Goal: Find specific page/section: Find specific page/section

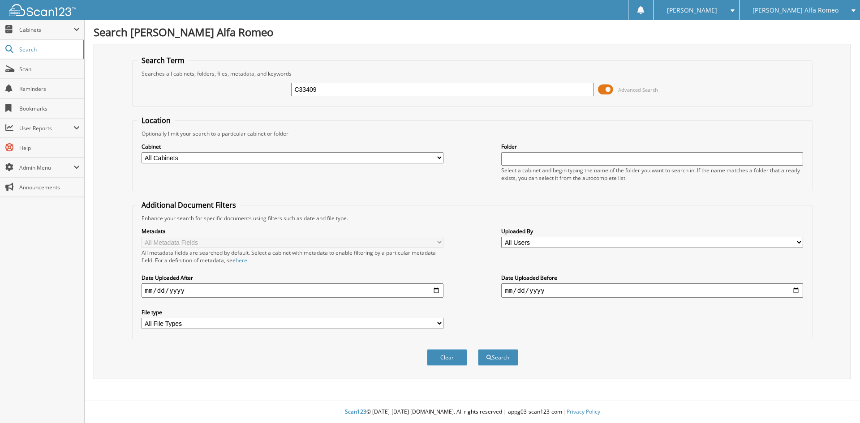
type input "C33409"
click at [478, 349] on button "Search" at bounding box center [498, 357] width 40 height 17
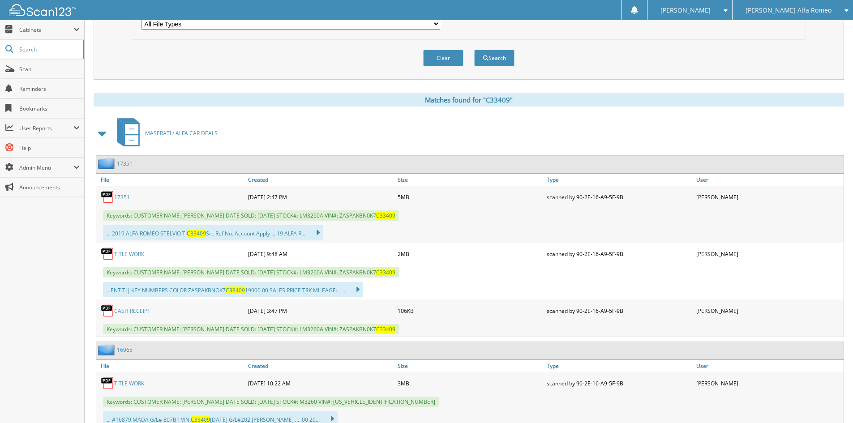
scroll to position [313, 0]
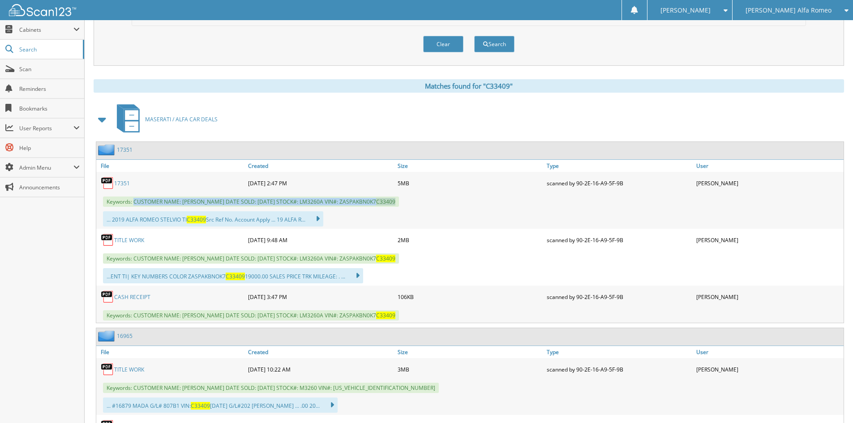
drag, startPoint x: 134, startPoint y: 201, endPoint x: 401, endPoint y: 198, distance: 266.4
click at [399, 198] on span "Keywords: CUSTOMER NAME: ANDRE WILLIS DATE SOLD: 08/30/2025 STOCK#: LM3260A VIN…" at bounding box center [251, 202] width 296 height 10
copy span "CUSTOMER NAME: ANDRE WILLIS DATE SOLD: 08/30/2025 STOCK#: LM3260A VIN#: ZASPAKB…"
click at [68, 25] on span "Cabinets" at bounding box center [42, 29] width 84 height 19
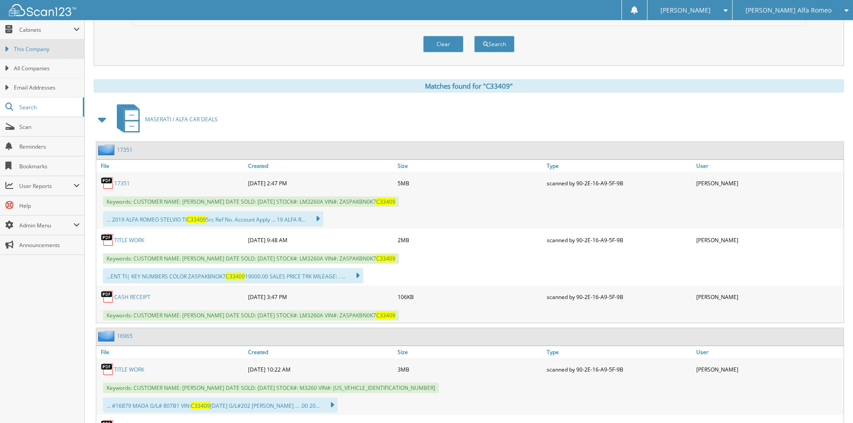
click at [42, 46] on span "This Company" at bounding box center [47, 49] width 66 height 8
